Goal: Task Accomplishment & Management: Complete application form

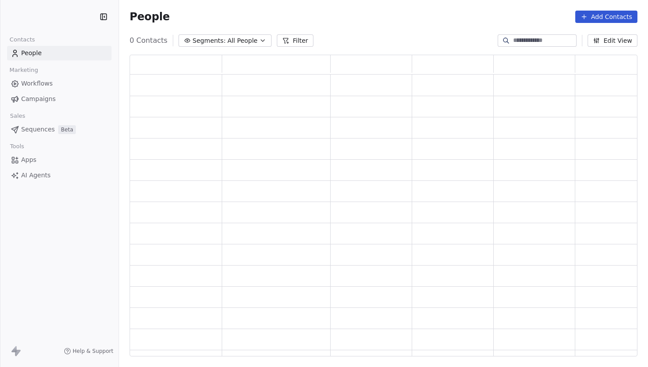
scroll to position [301, 508]
click at [588, 19] on icon at bounding box center [583, 16] width 7 height 7
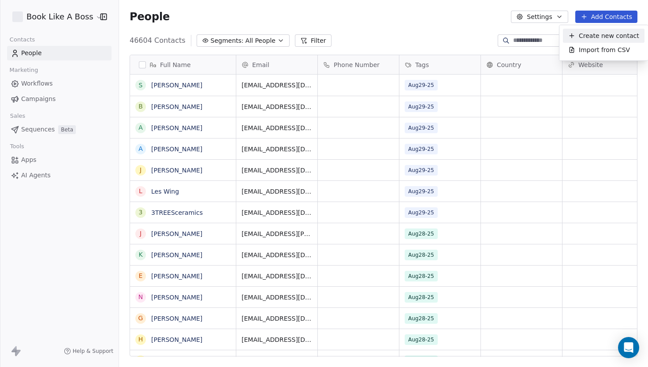
scroll to position [323, 529]
click at [589, 51] on span "Import from CSV" at bounding box center [604, 49] width 51 height 9
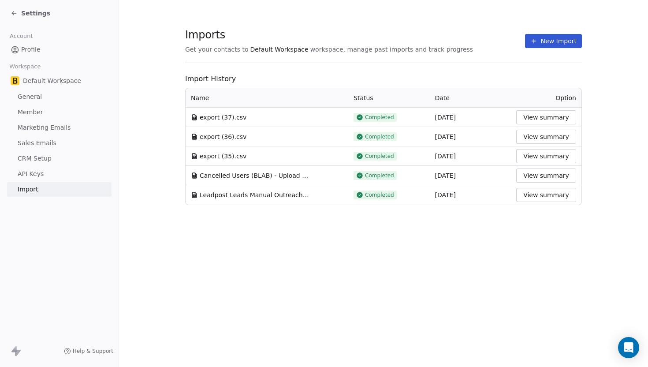
click at [547, 45] on button "New Import" at bounding box center [553, 41] width 57 height 14
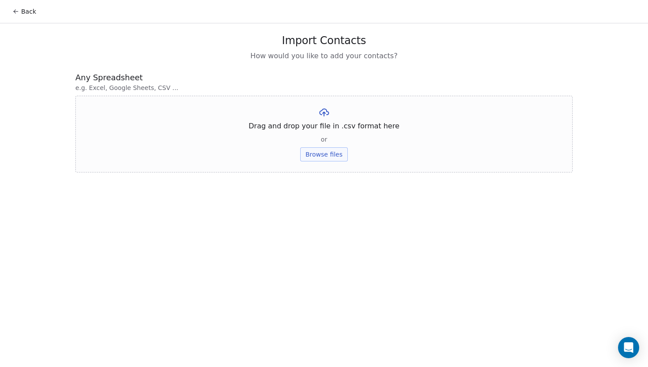
click at [319, 160] on button "Browse files" at bounding box center [324, 154] width 48 height 14
click at [323, 132] on button "Upload" at bounding box center [324, 130] width 32 height 14
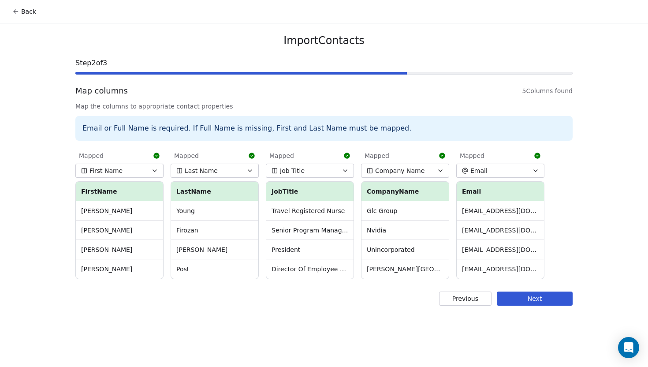
click at [518, 305] on button "Next" at bounding box center [535, 298] width 76 height 14
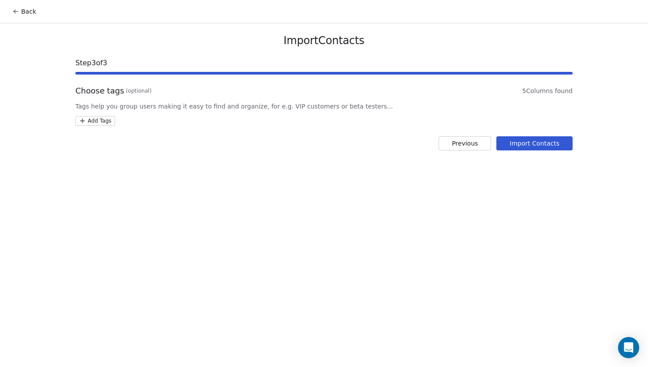
click at [463, 141] on button "Previous" at bounding box center [465, 143] width 52 height 14
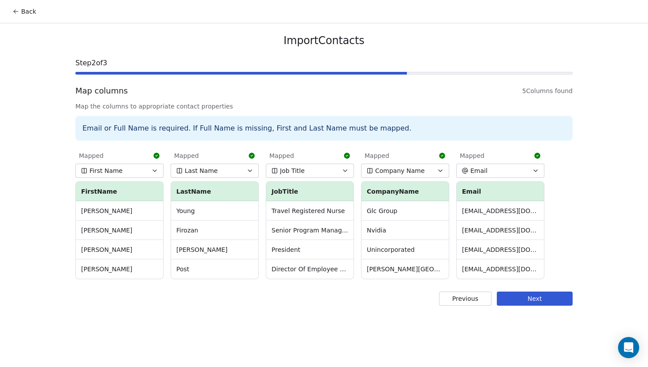
click at [522, 302] on button "Next" at bounding box center [535, 298] width 76 height 14
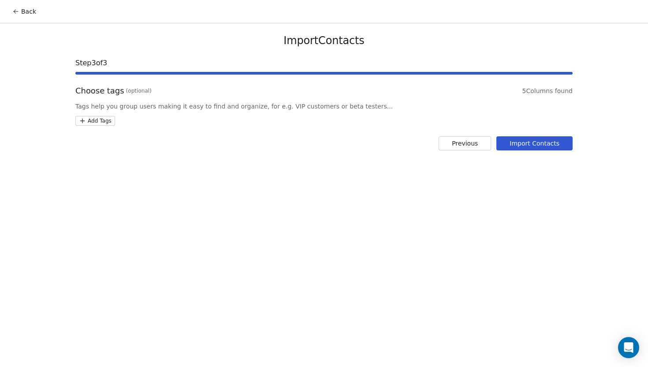
click at [86, 117] on html "Back Import Contacts Step 3 of 3 Choose tags (optional) 5 Columns found Tags he…" at bounding box center [324, 183] width 648 height 367
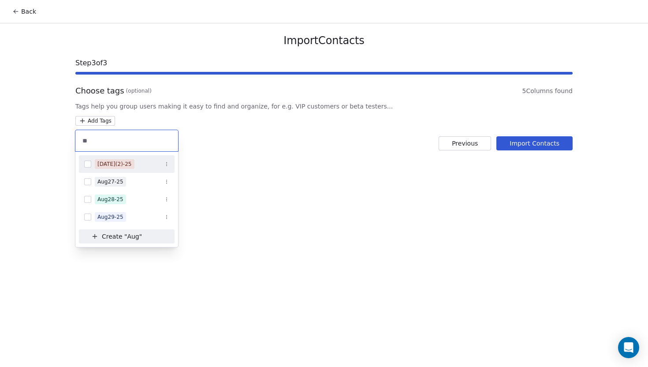
type input "*"
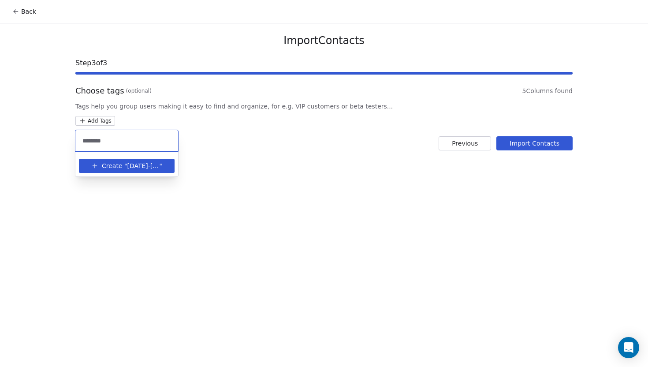
type input "********"
click at [167, 170] on button "Create " [DATE]-[DATE] "" at bounding box center [126, 166] width 85 height 14
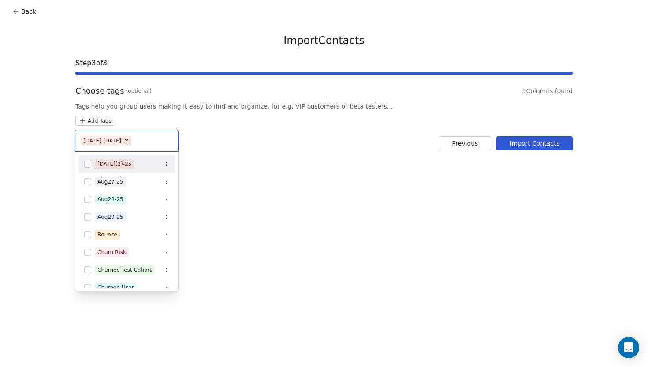
click at [267, 158] on html "Back Import Contacts Step 3 of 3 Choose tags (optional) 5 Columns found Tags he…" at bounding box center [324, 183] width 648 height 367
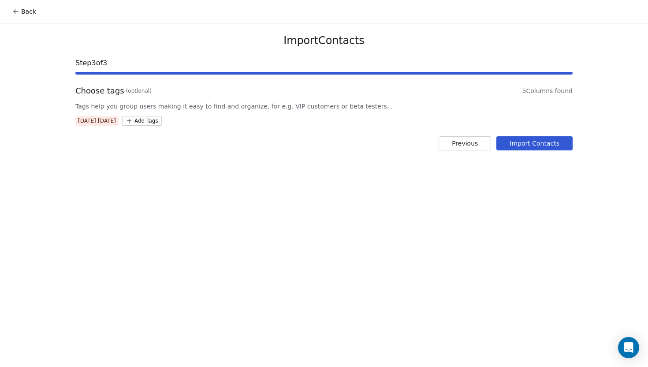
click at [522, 148] on button "Import Contacts" at bounding box center [534, 143] width 76 height 14
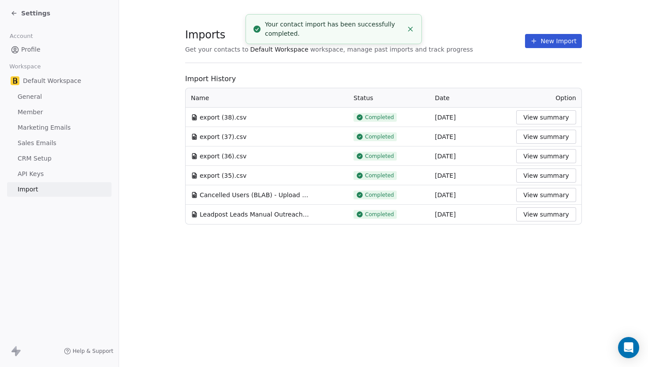
click at [11, 10] on icon at bounding box center [14, 13] width 7 height 7
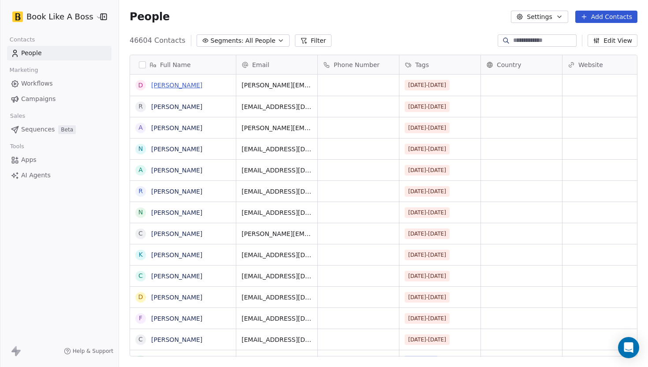
click at [168, 86] on link "[PERSON_NAME]" at bounding box center [176, 85] width 51 height 7
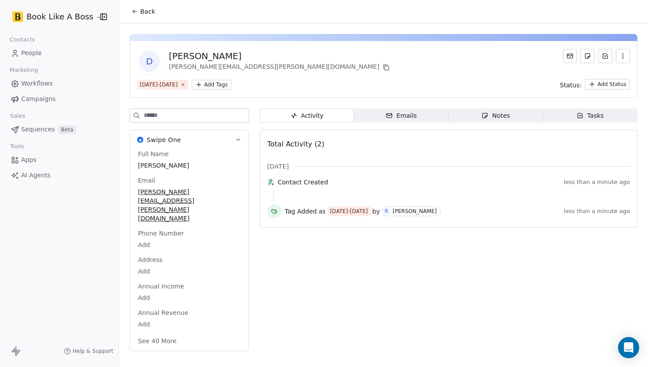
click at [239, 138] on icon "button" at bounding box center [238, 140] width 7 height 7
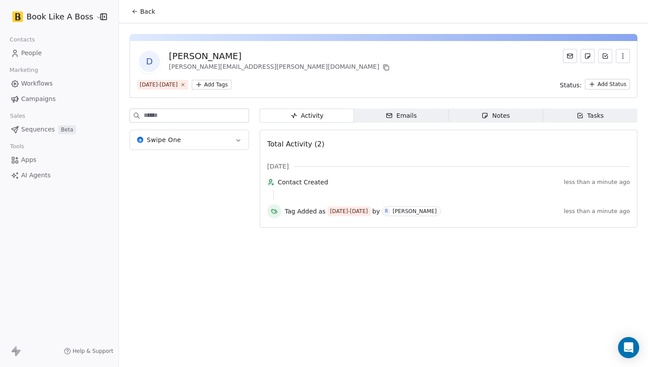
click at [239, 138] on icon "button" at bounding box center [238, 140] width 7 height 7
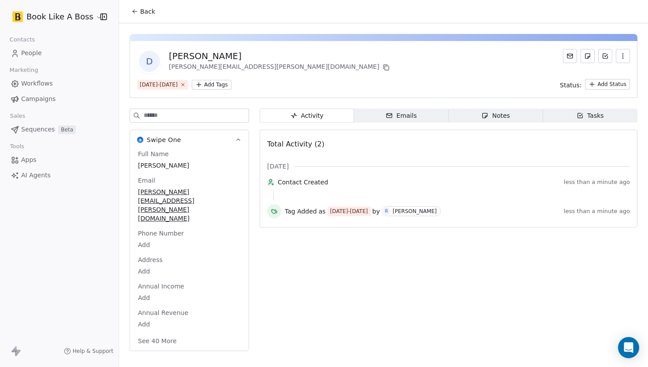
click at [132, 12] on icon at bounding box center [134, 11] width 7 height 7
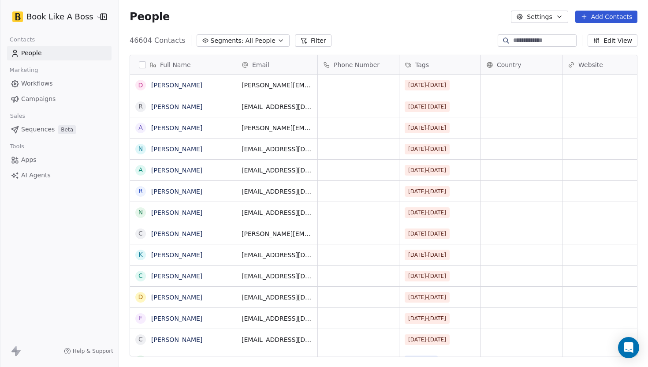
scroll to position [323, 529]
click at [190, 108] on link "[PERSON_NAME]" at bounding box center [176, 106] width 51 height 7
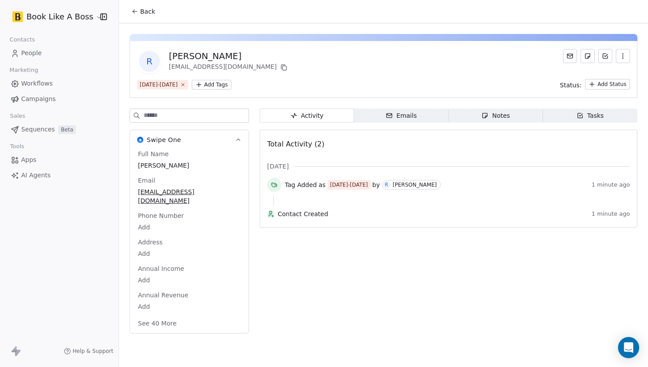
click at [135, 14] on icon at bounding box center [134, 11] width 7 height 7
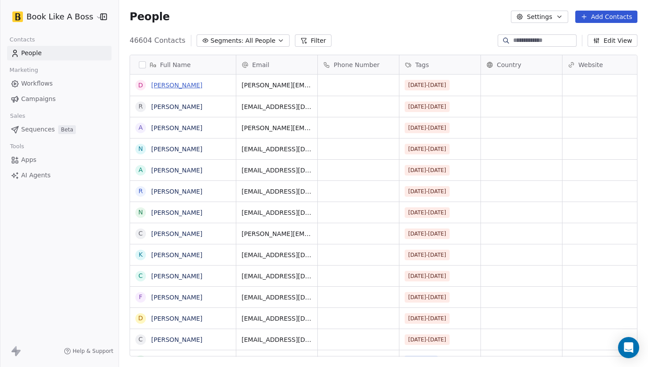
click at [180, 84] on link "[PERSON_NAME]" at bounding box center [176, 85] width 51 height 7
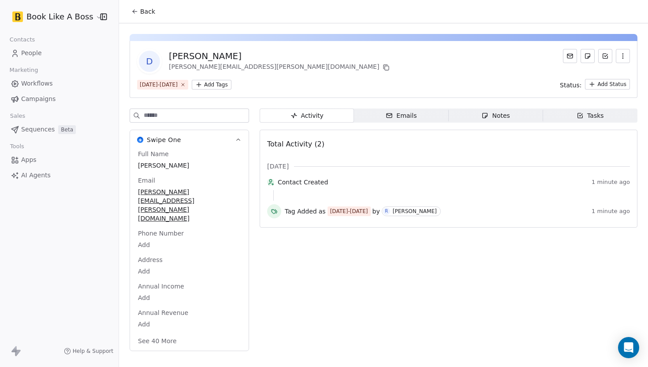
click at [137, 13] on icon at bounding box center [134, 11] width 7 height 7
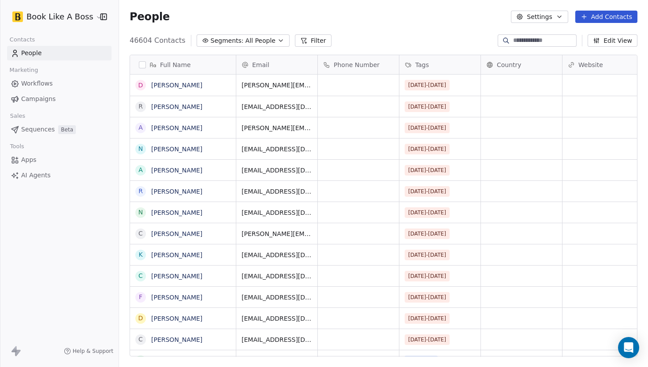
scroll to position [323, 529]
click at [159, 129] on link "[PERSON_NAME]" at bounding box center [176, 127] width 51 height 7
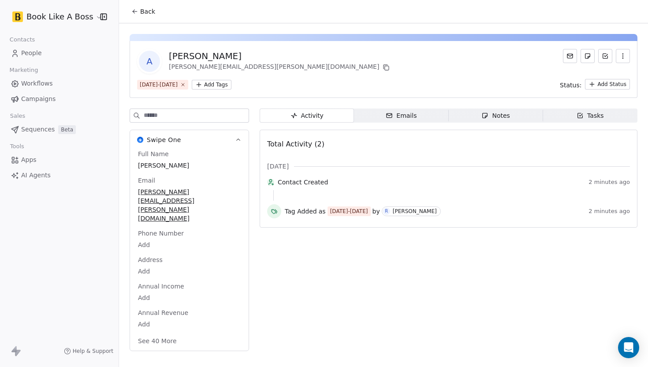
click at [138, 10] on button "Back" at bounding box center [143, 12] width 34 height 16
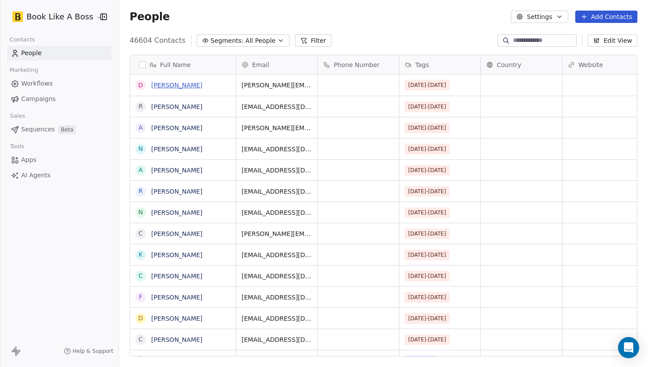
scroll to position [323, 529]
click at [167, 109] on link "[PERSON_NAME]" at bounding box center [176, 106] width 51 height 7
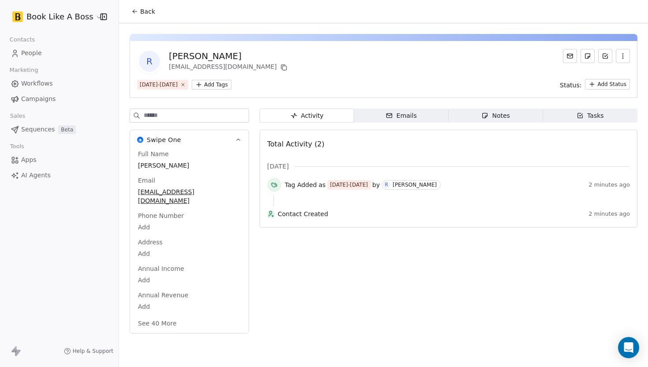
click at [136, 16] on button "Back" at bounding box center [143, 12] width 34 height 16
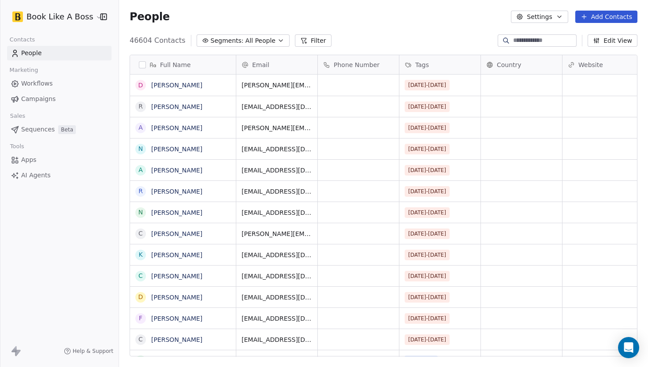
scroll to position [323, 529]
click at [155, 194] on link "[PERSON_NAME]" at bounding box center [176, 191] width 51 height 7
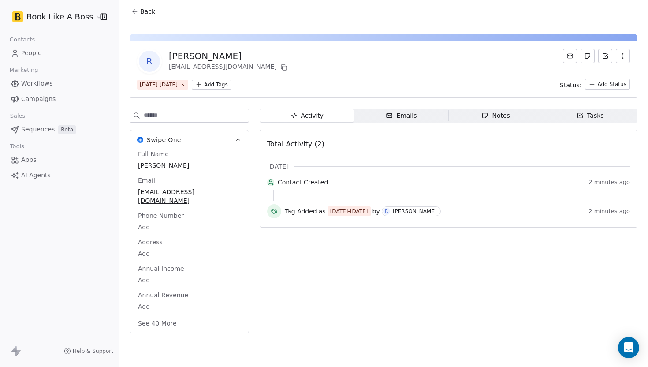
click at [134, 12] on icon at bounding box center [134, 11] width 7 height 7
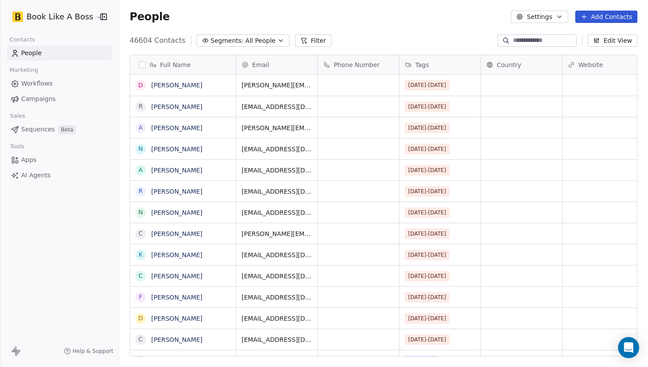
scroll to position [323, 529]
click at [167, 234] on link "[PERSON_NAME]" at bounding box center [176, 233] width 51 height 7
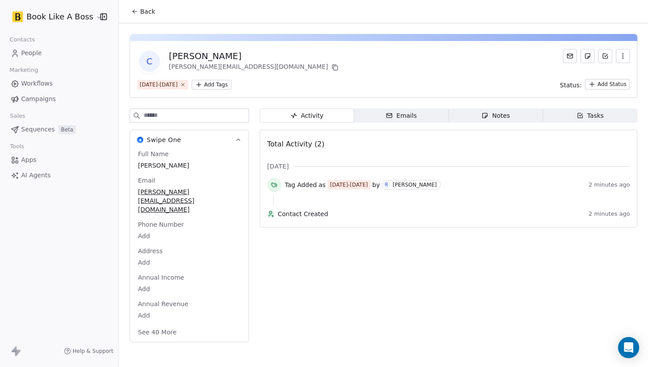
click at [139, 13] on button "Back" at bounding box center [143, 12] width 34 height 16
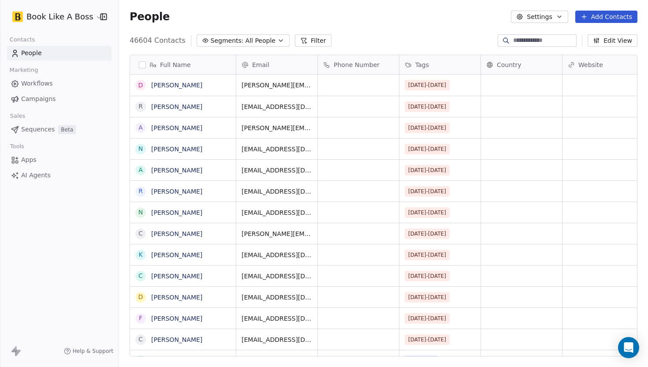
scroll to position [323, 529]
click at [164, 212] on link "[PERSON_NAME]" at bounding box center [176, 212] width 51 height 7
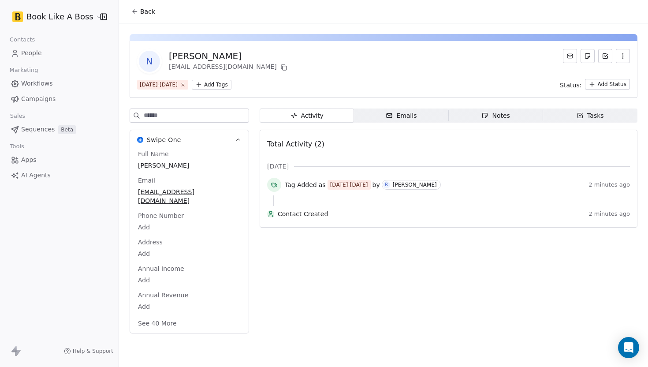
click at [133, 11] on icon at bounding box center [134, 11] width 2 height 2
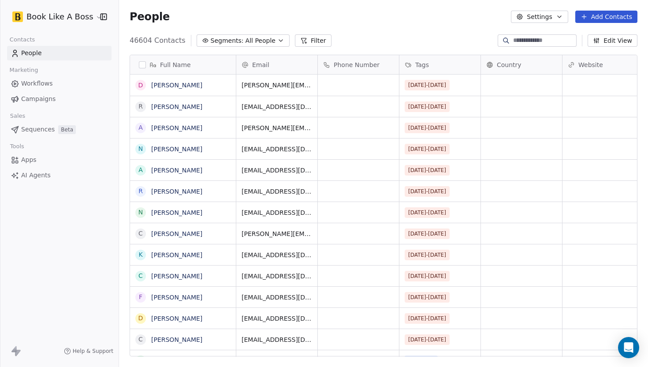
scroll to position [323, 529]
